Goal: Transaction & Acquisition: Purchase product/service

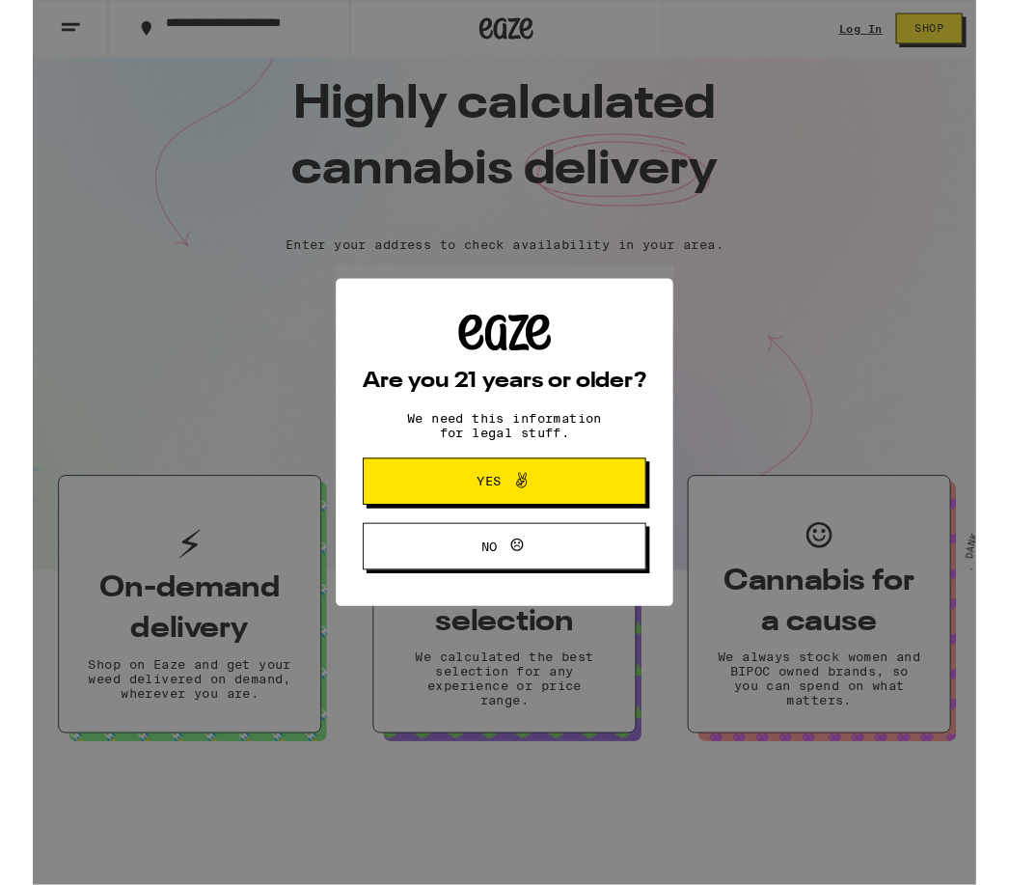
scroll to position [33, 0]
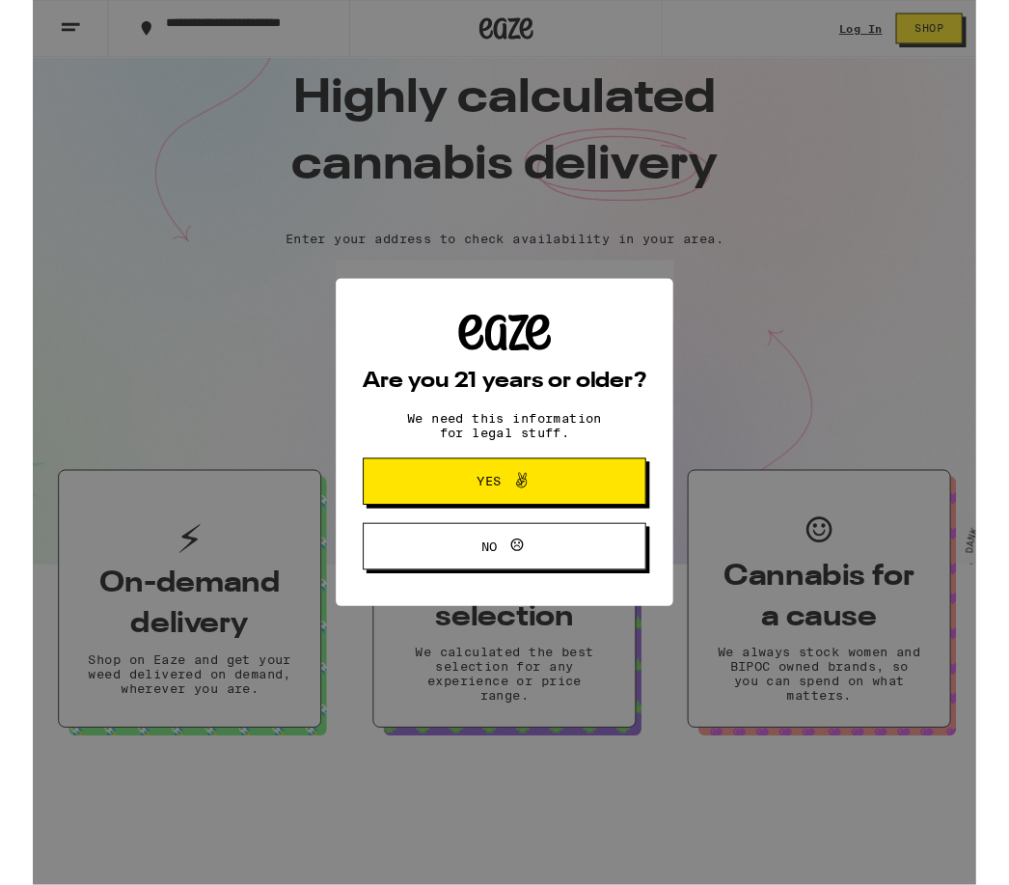
click at [595, 503] on button "Yes" at bounding box center [504, 515] width 303 height 50
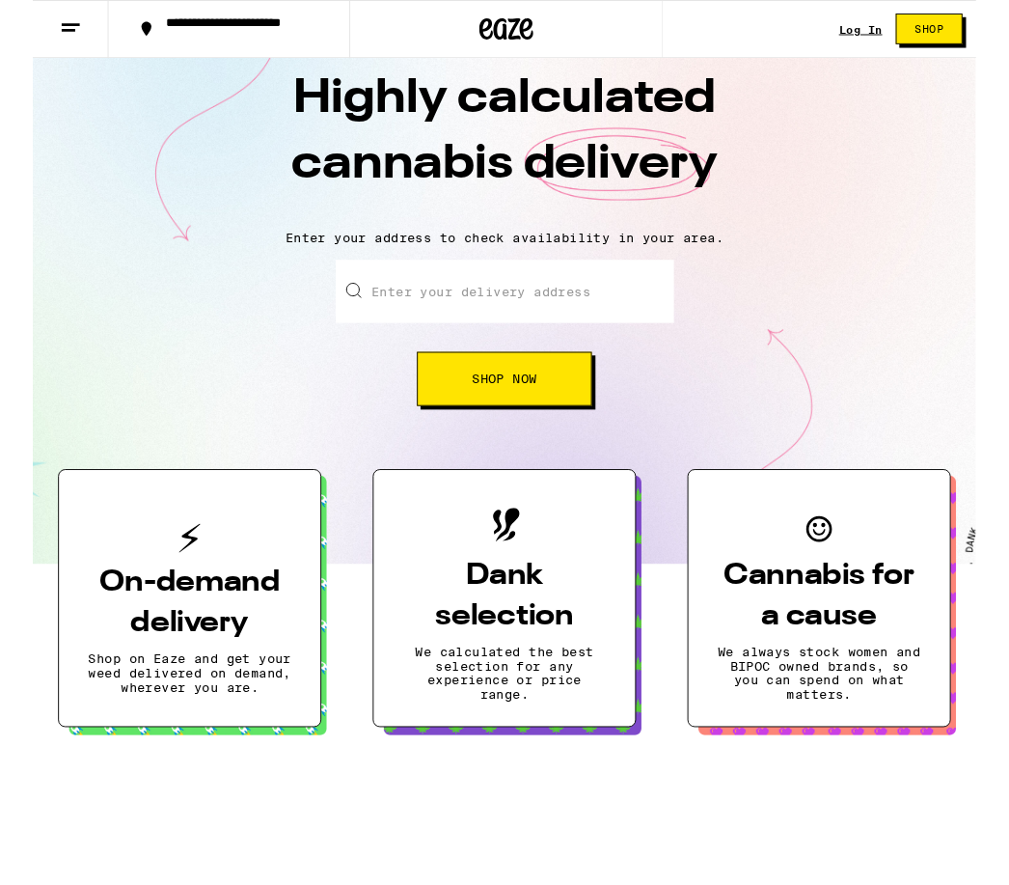
scroll to position [0, 0]
click at [580, 409] on button "Shop Now" at bounding box center [504, 405] width 187 height 58
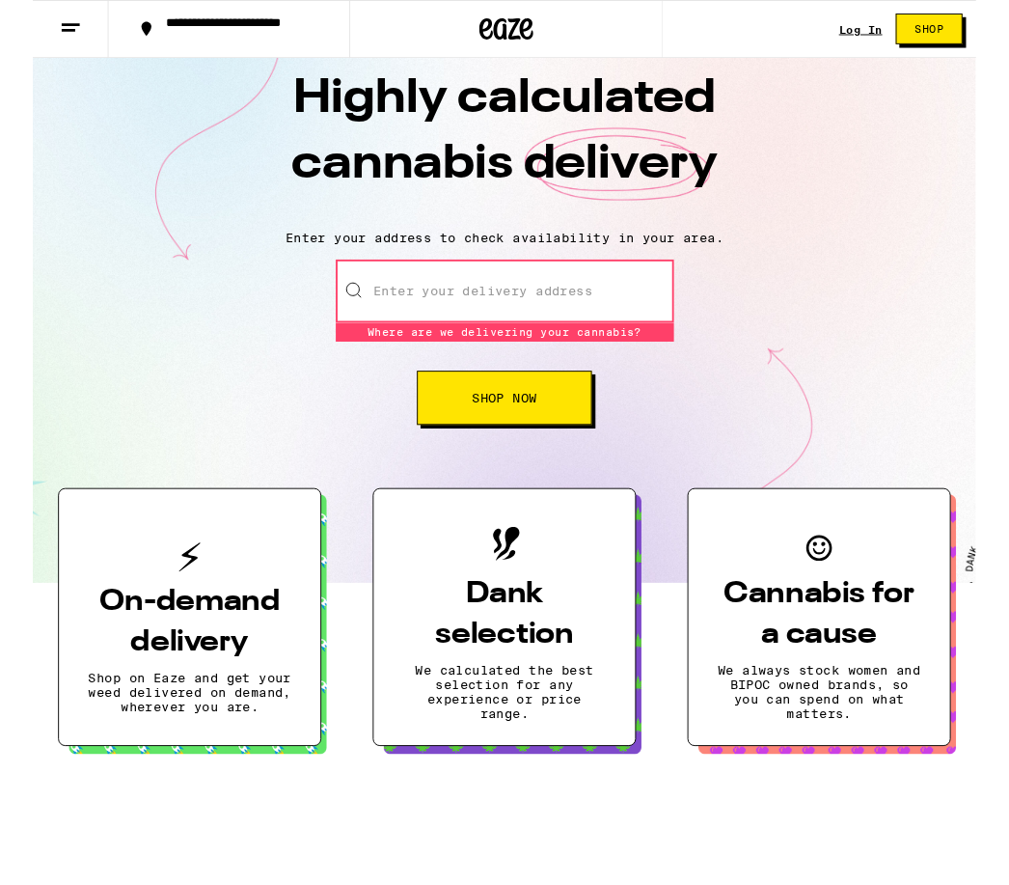
scroll to position [33, 0]
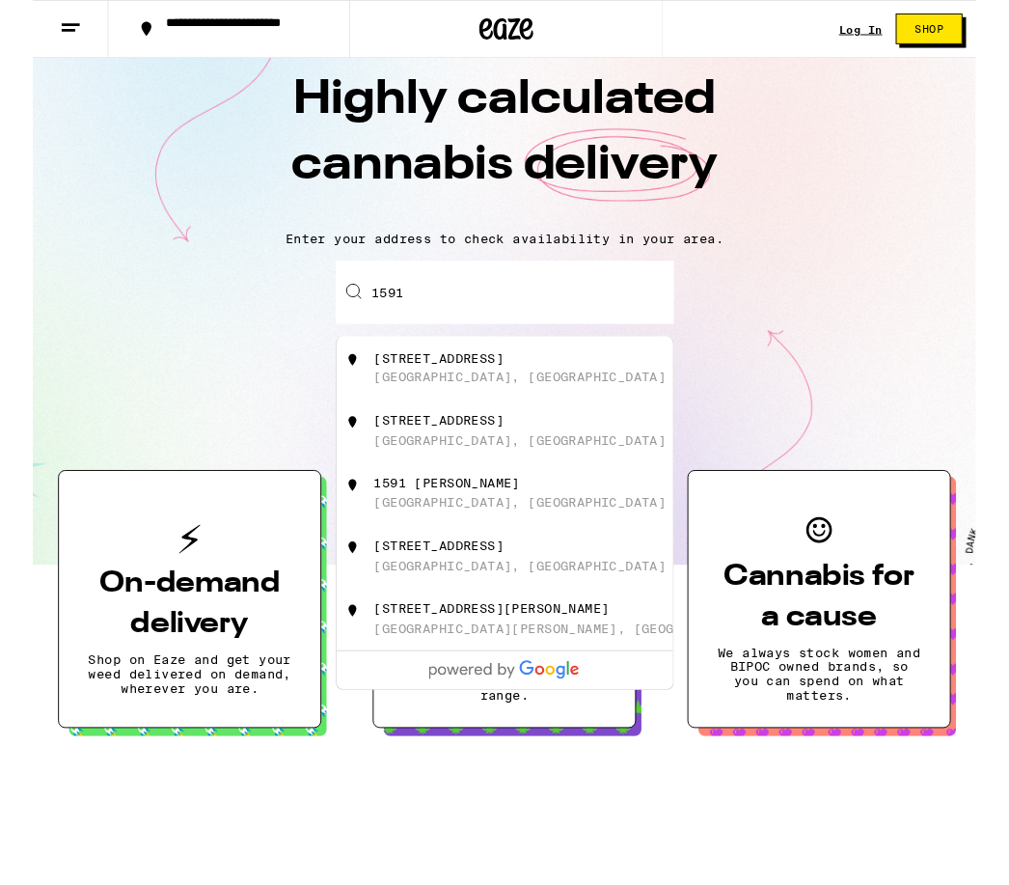
click at [430, 398] on div "[GEOGRAPHIC_DATA], [GEOGRAPHIC_DATA]" at bounding box center [521, 403] width 313 height 15
type input "[STREET_ADDRESS]"
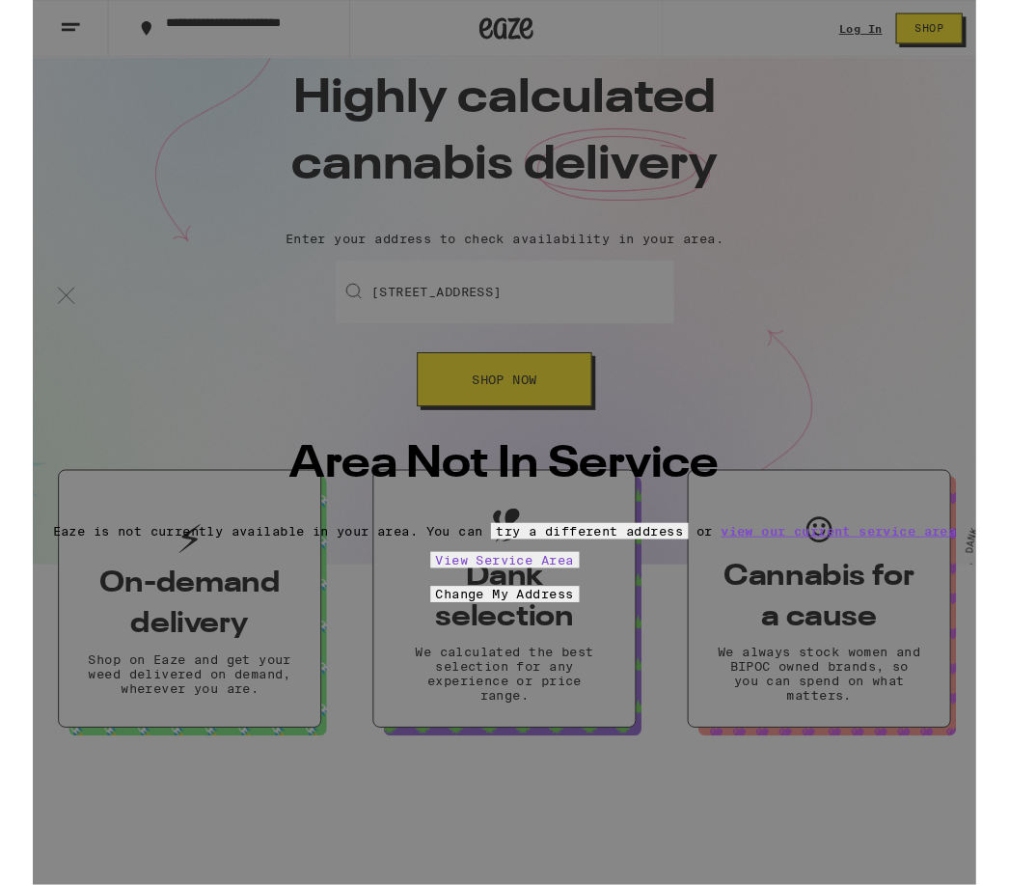
scroll to position [34, 0]
click at [560, 594] on button "View Service Area" at bounding box center [504, 598] width 159 height 17
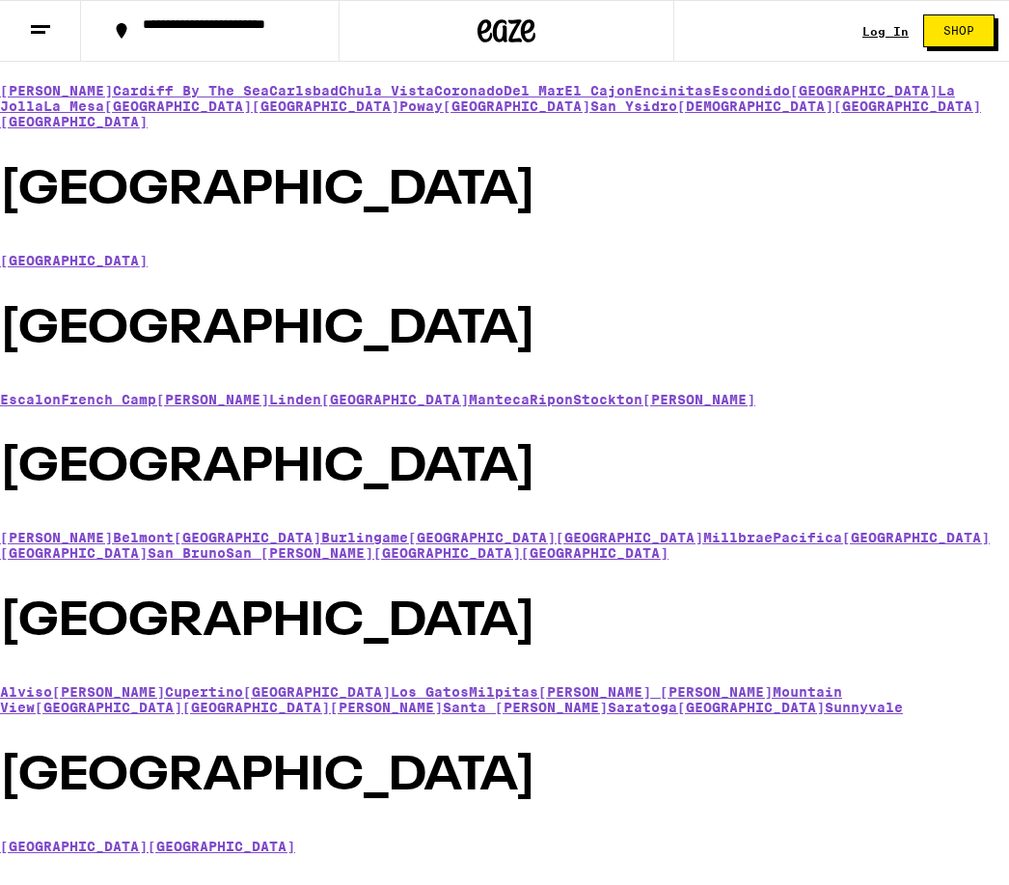
scroll to position [2068, 0]
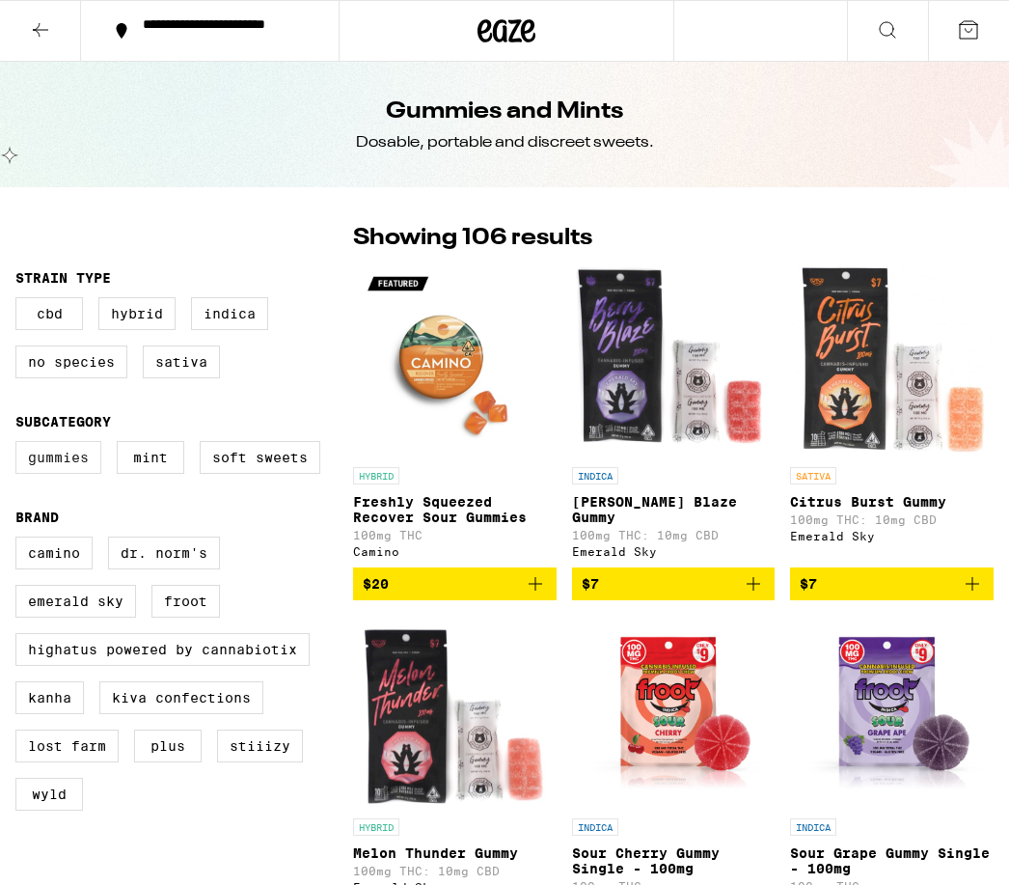
click at [61, 454] on label "Gummies" at bounding box center [58, 457] width 86 height 33
click at [20, 445] on input "Gummies" at bounding box center [19, 444] width 1 height 1
checkbox input "true"
click at [199, 376] on label "Sativa" at bounding box center [181, 361] width 77 height 33
click at [20, 301] on input "Sativa" at bounding box center [19, 300] width 1 height 1
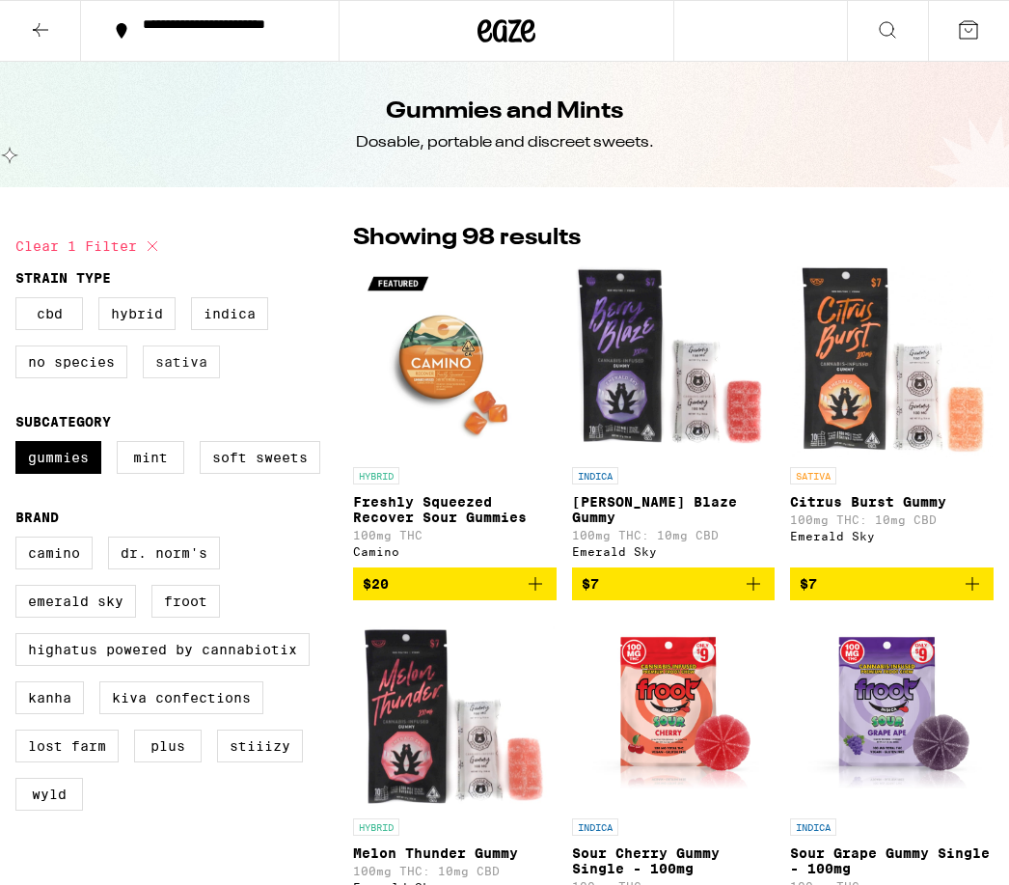
checkbox input "true"
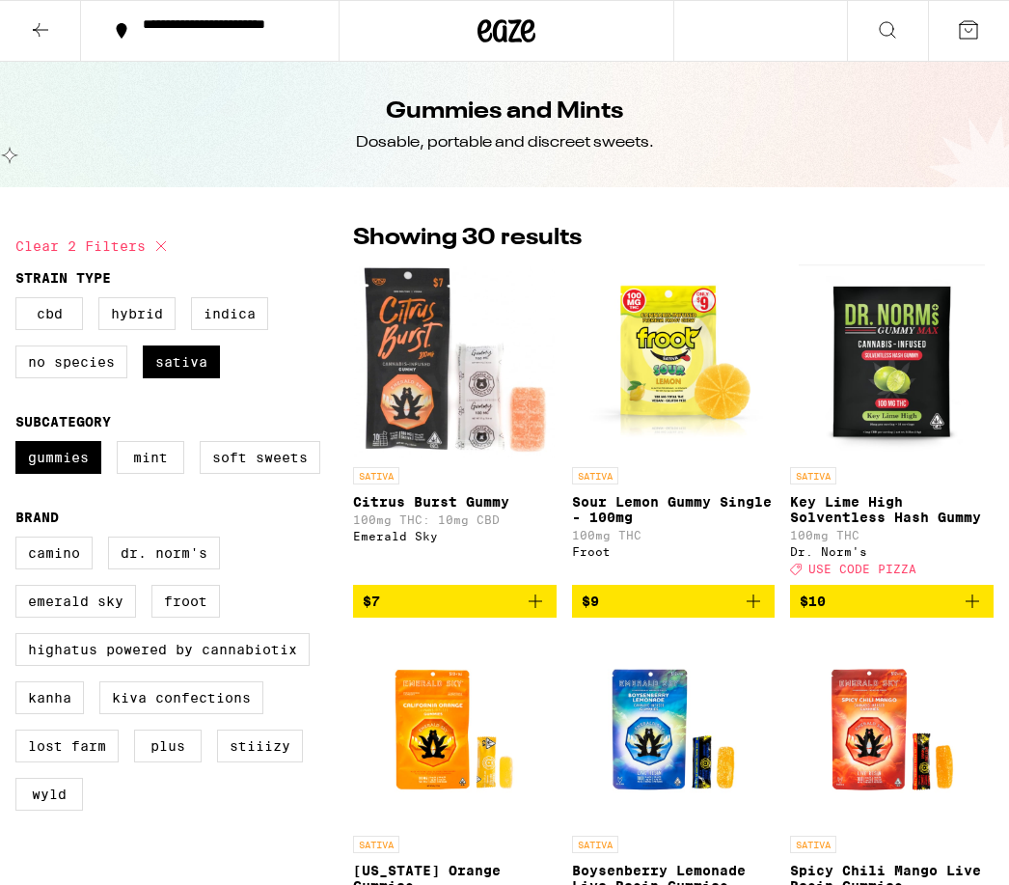
click at [883, 36] on icon at bounding box center [887, 29] width 23 height 23
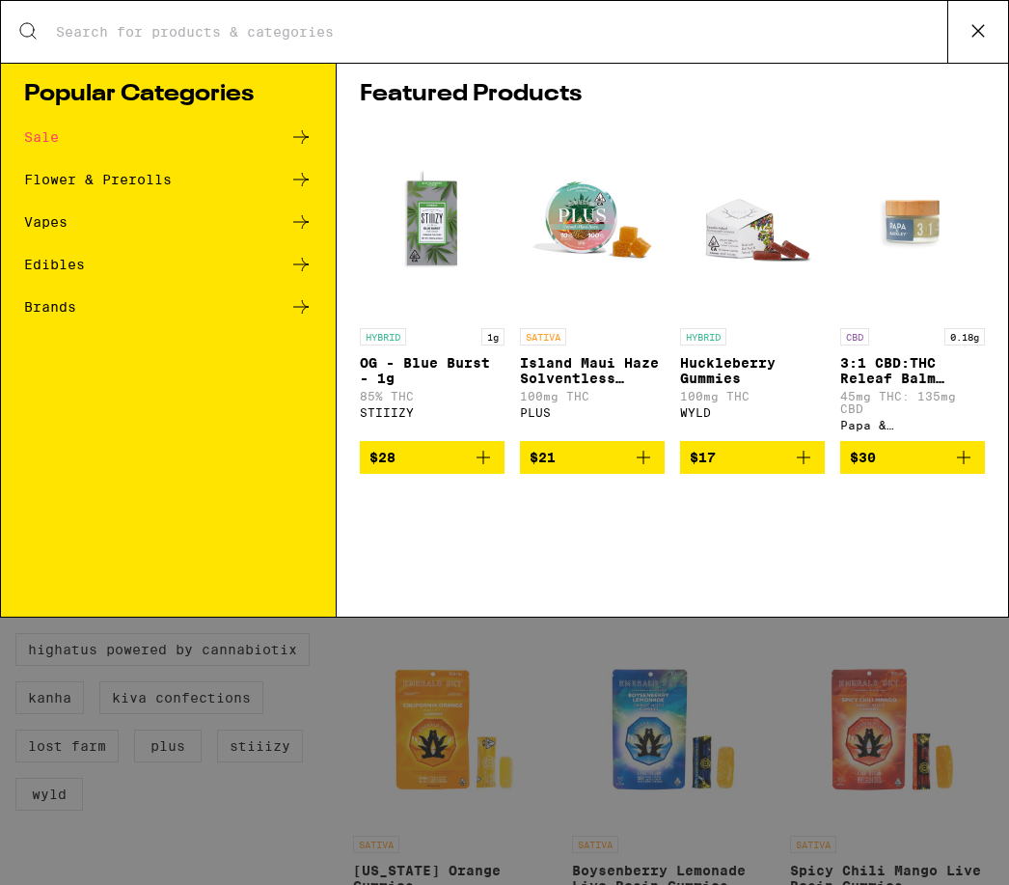
click at [299, 264] on icon at bounding box center [300, 264] width 23 height 23
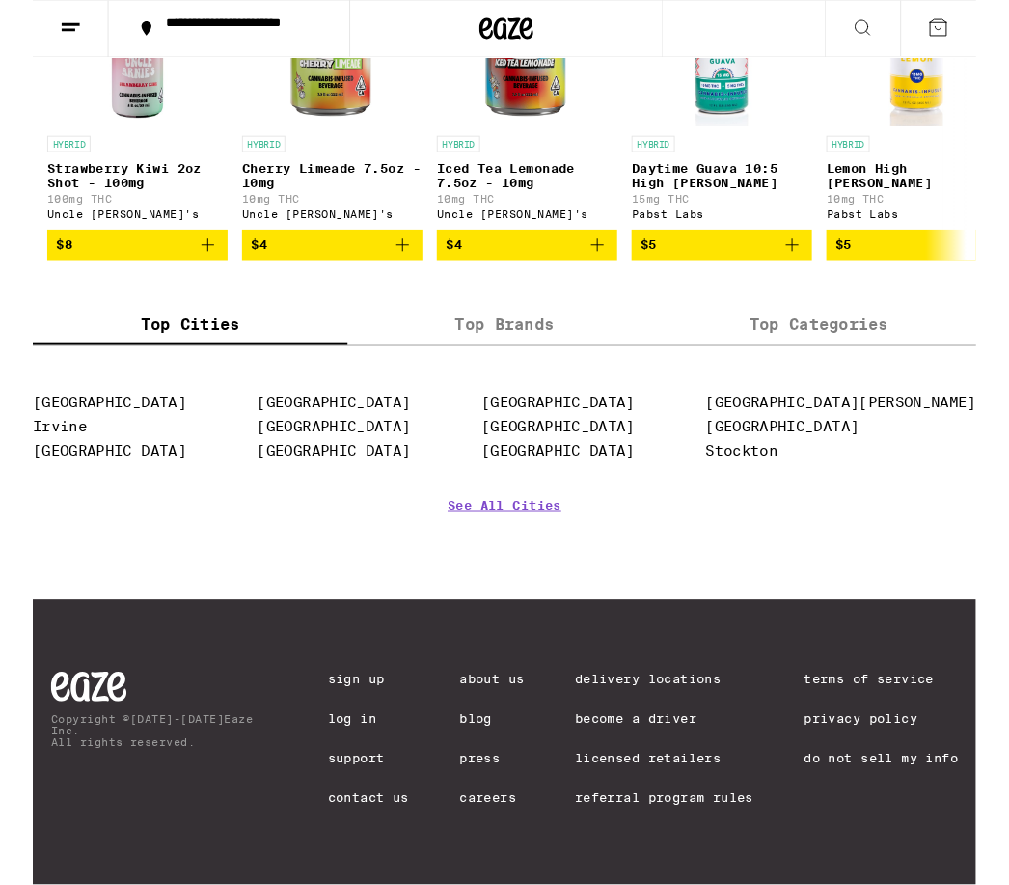
scroll to position [1329, 0]
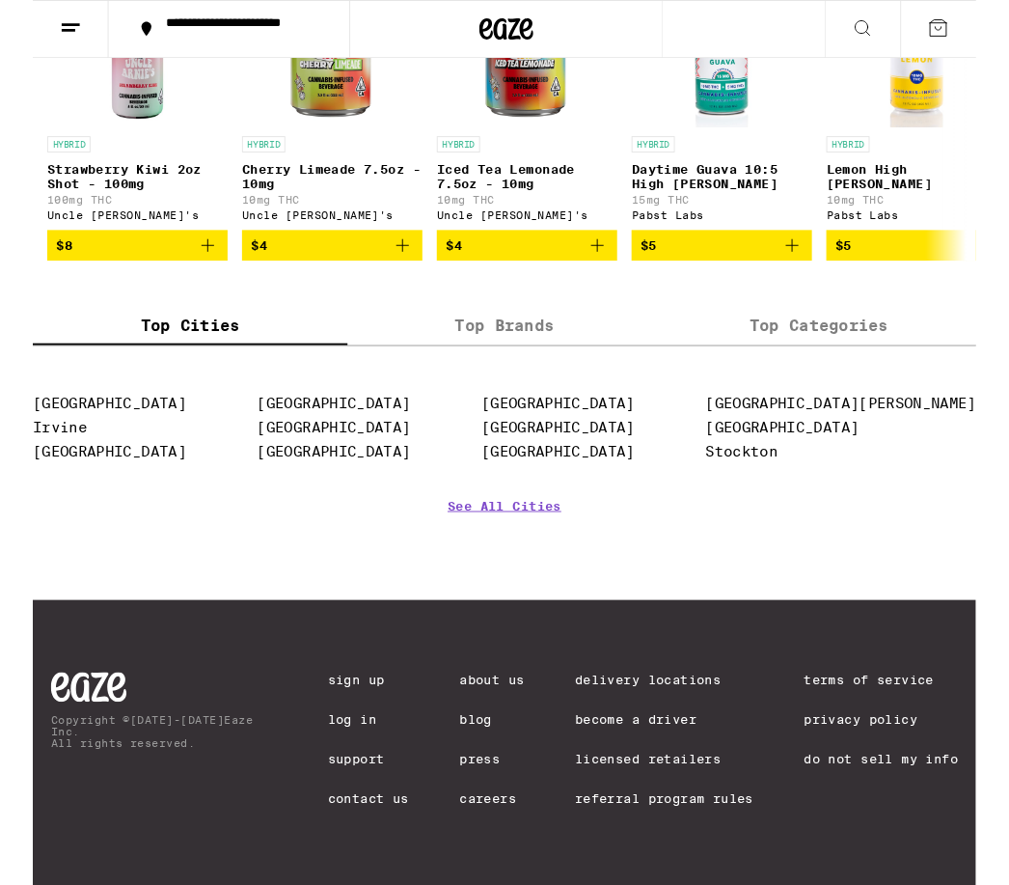
click at [688, 719] on link "Delivery Locations" at bounding box center [675, 726] width 191 height 15
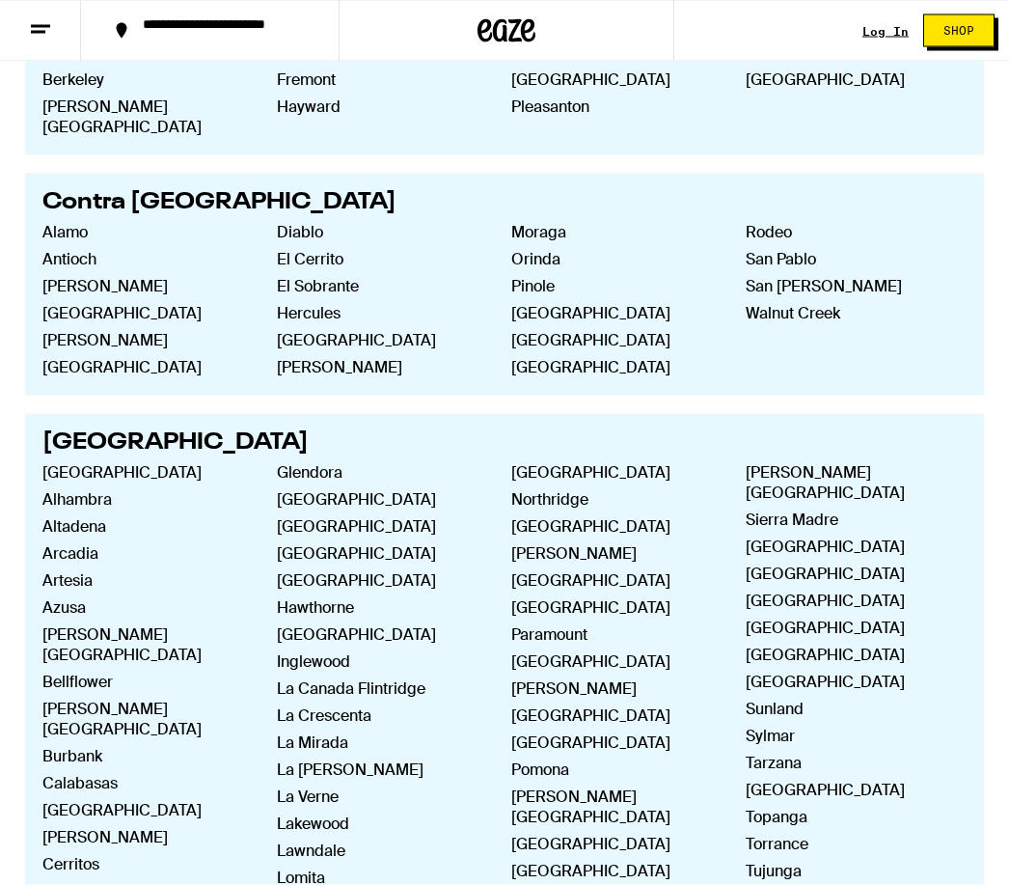
scroll to position [677, 0]
